Goal: Find contact information: Find contact information

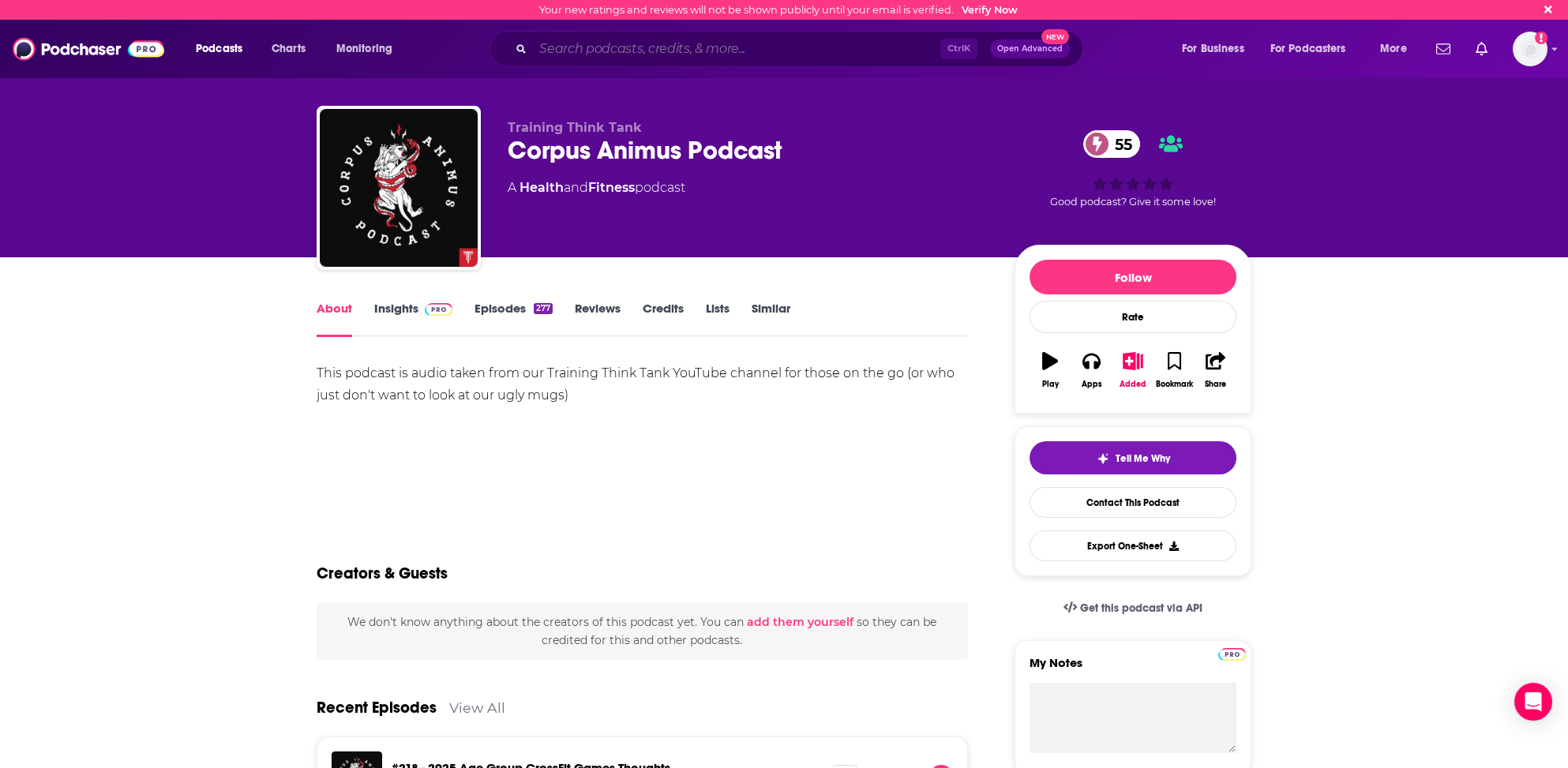
click at [573, 47] on input "Search podcasts, credits, & more..." at bounding box center [737, 49] width 408 height 25
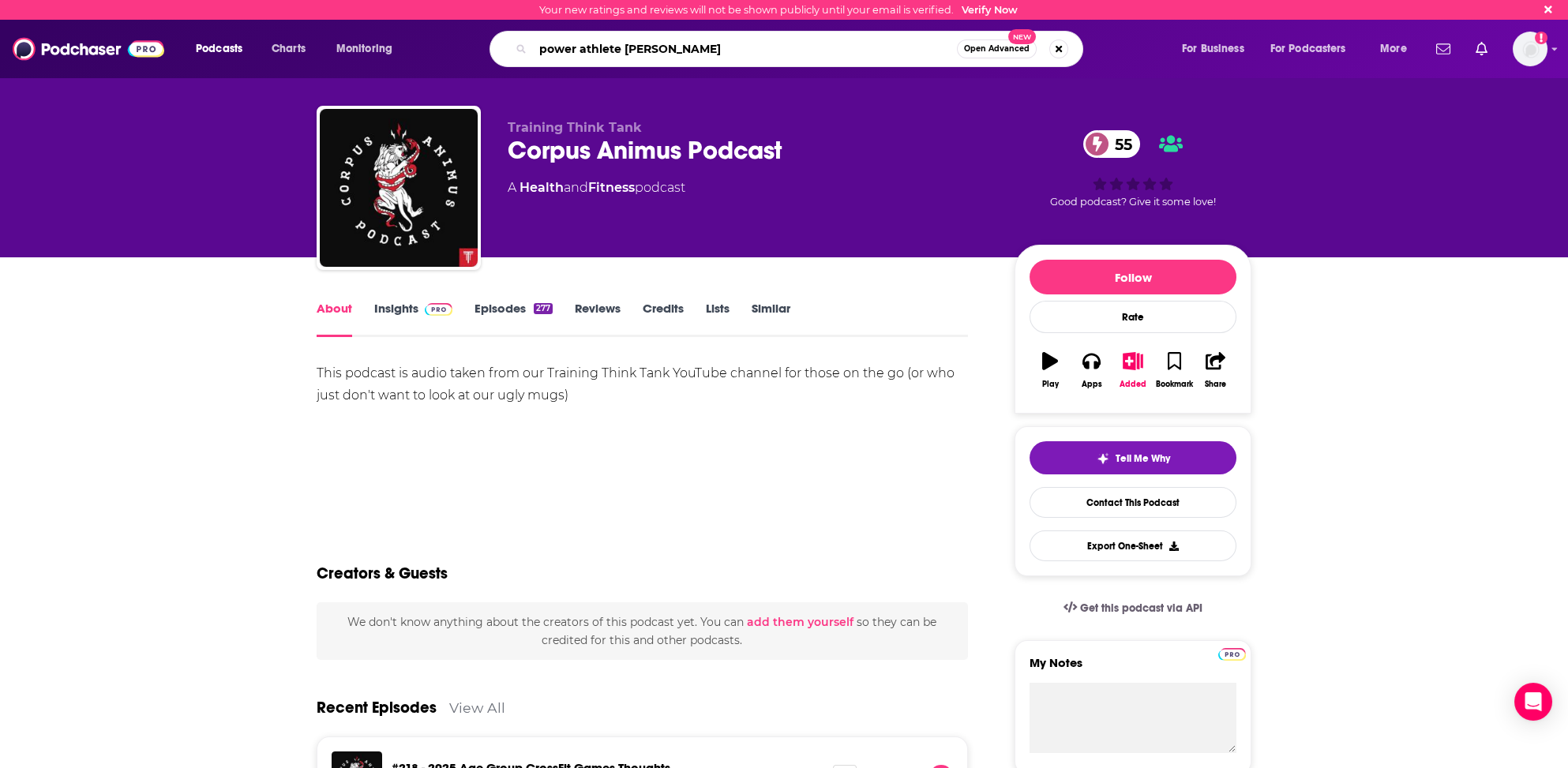
type input "power athlete radio"
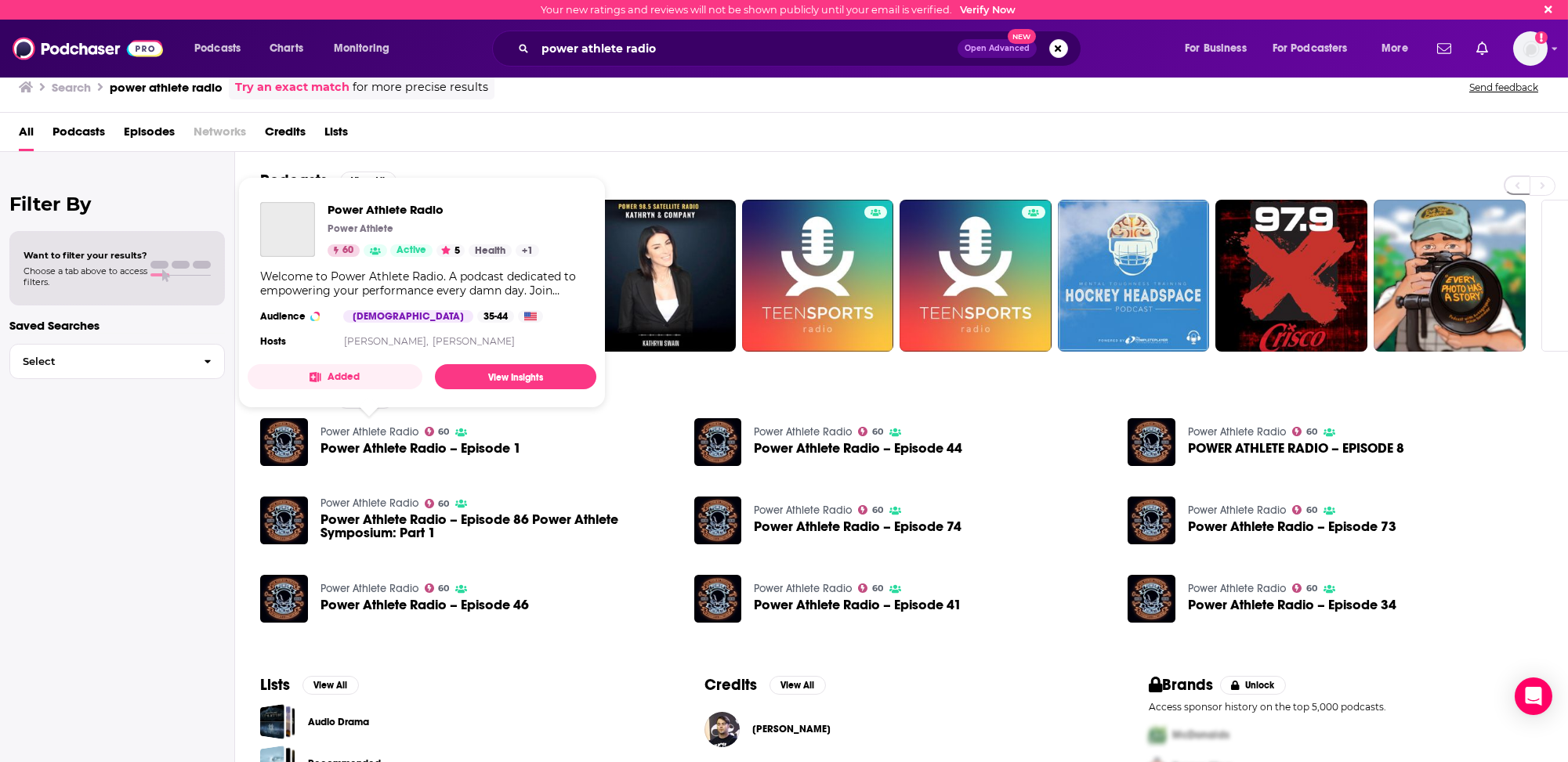
click at [400, 427] on link "Power Athlete Radio" at bounding box center [370, 432] width 98 height 14
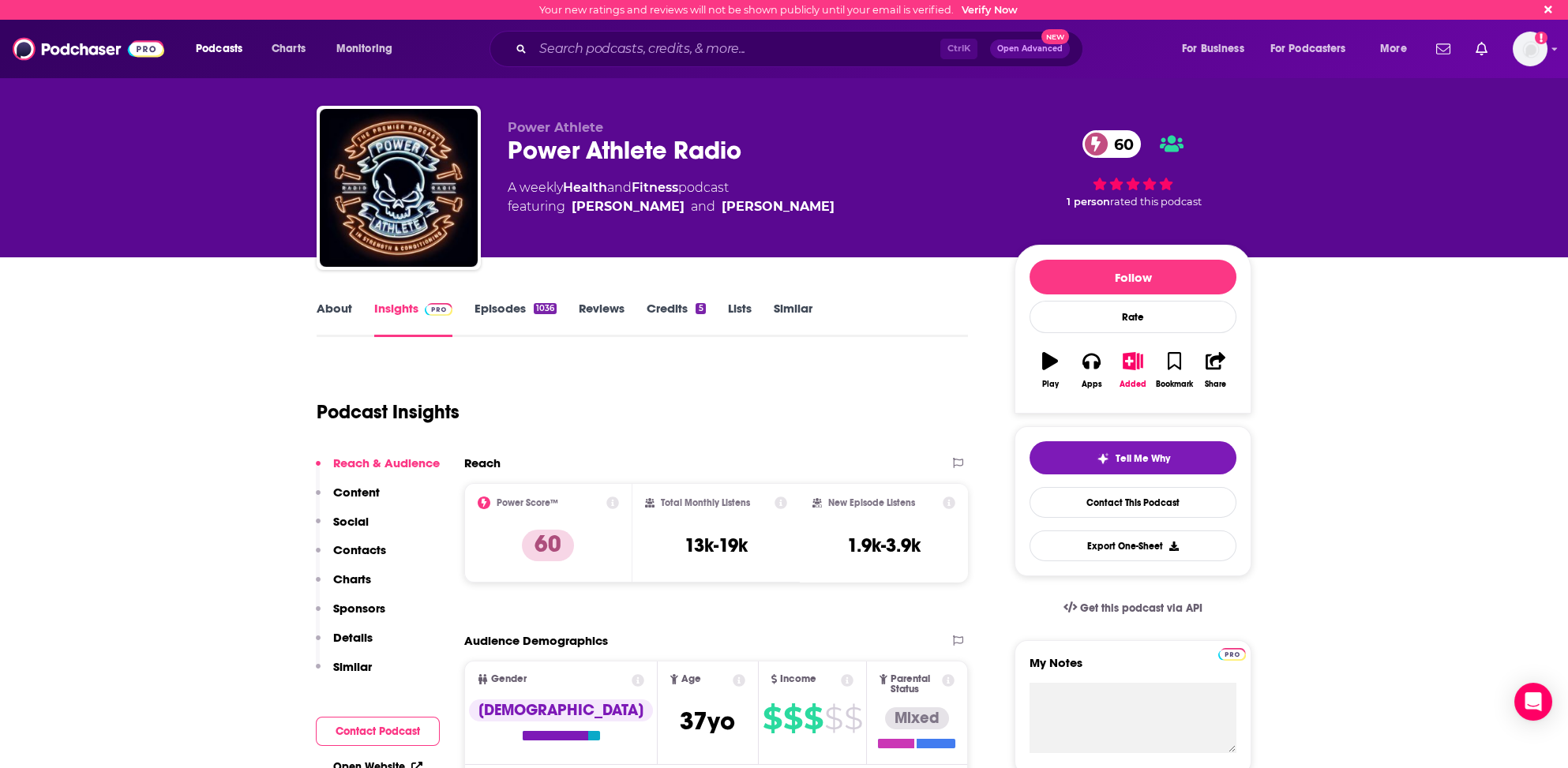
click at [361, 546] on p "Contacts" at bounding box center [359, 549] width 53 height 15
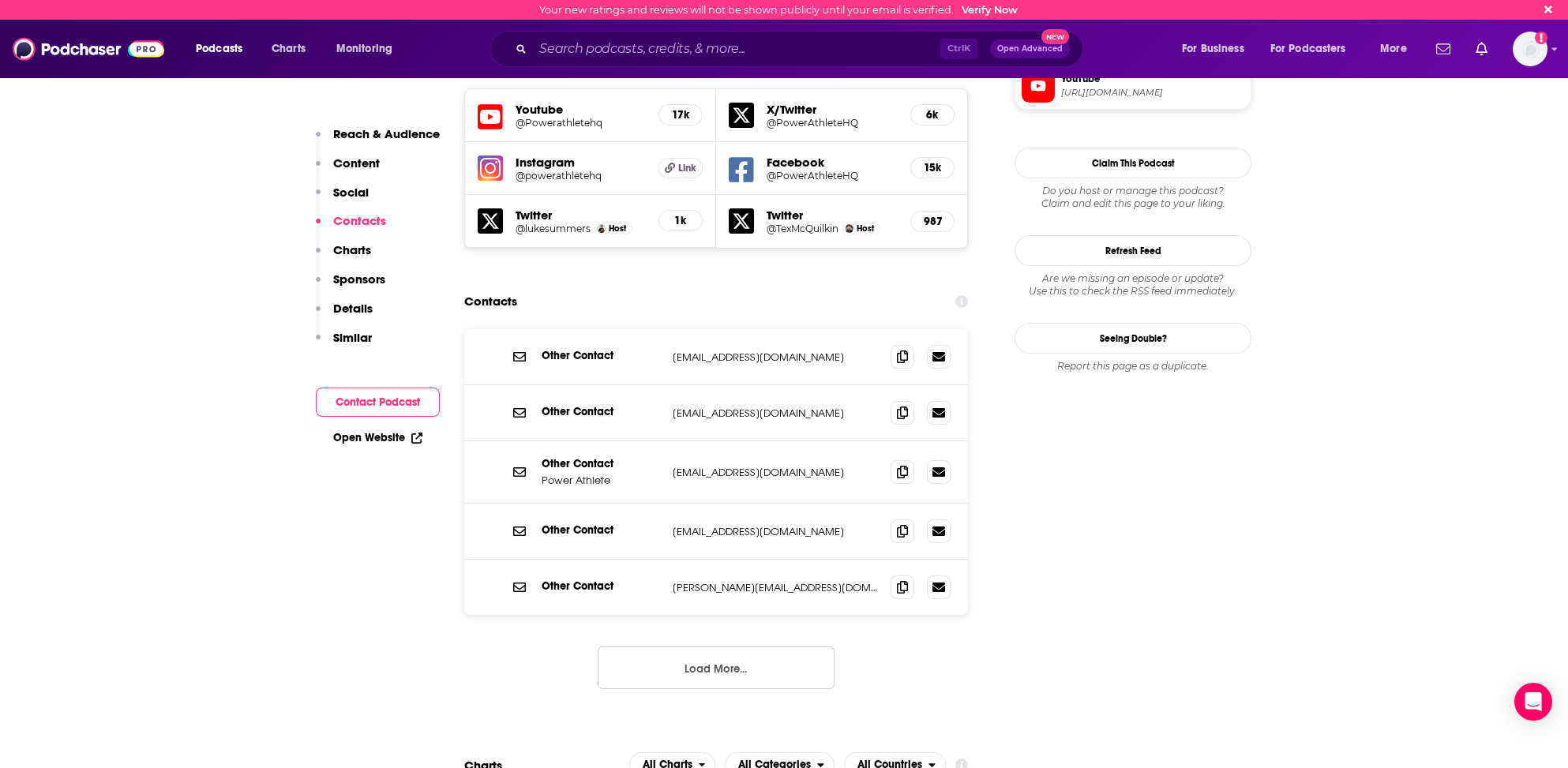
scroll to position [1387, 0]
